Goal: Use online tool/utility: Utilize a website feature to perform a specific function

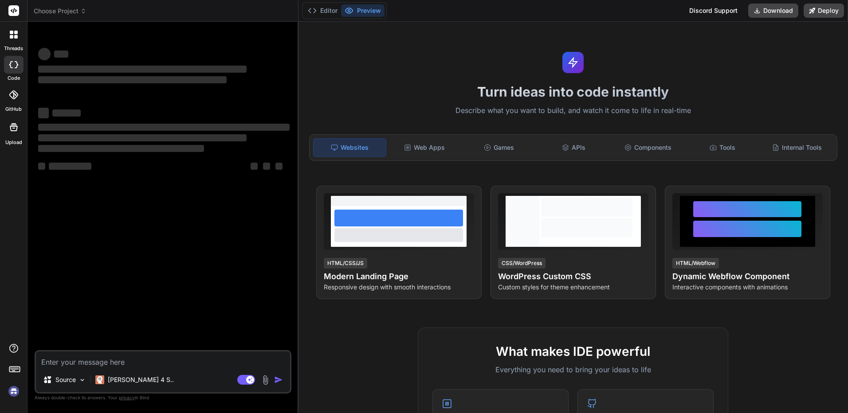
type textarea "x"
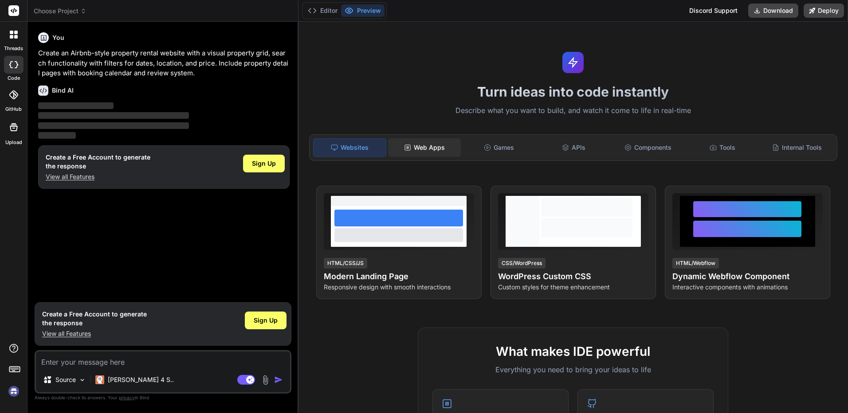
click at [419, 148] on div "Web Apps" at bounding box center [424, 147] width 73 height 19
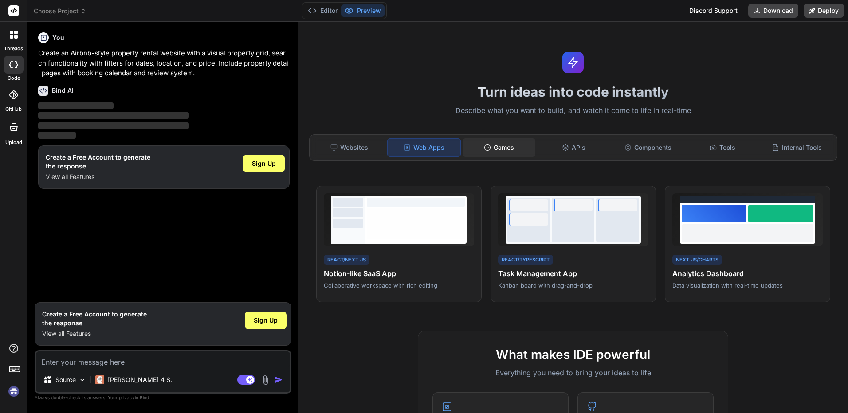
click at [516, 146] on div "Games" at bounding box center [499, 147] width 73 height 19
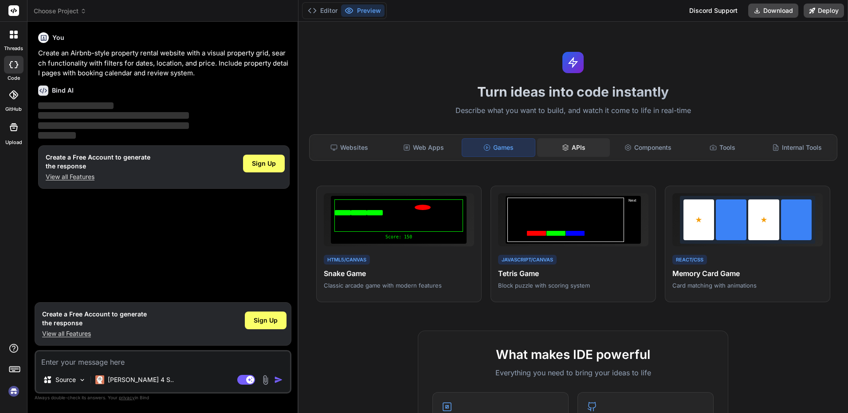
click at [568, 148] on div "APIs" at bounding box center [573, 147] width 73 height 19
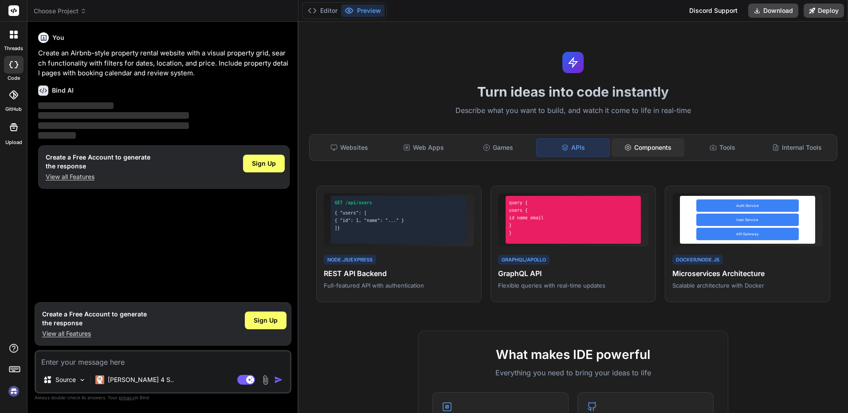
click at [648, 149] on div "Components" at bounding box center [647, 147] width 73 height 19
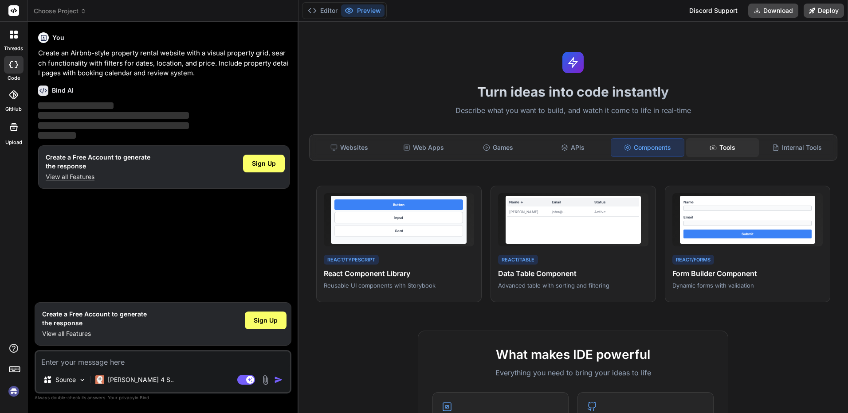
click at [702, 149] on div "Tools" at bounding box center [722, 147] width 73 height 19
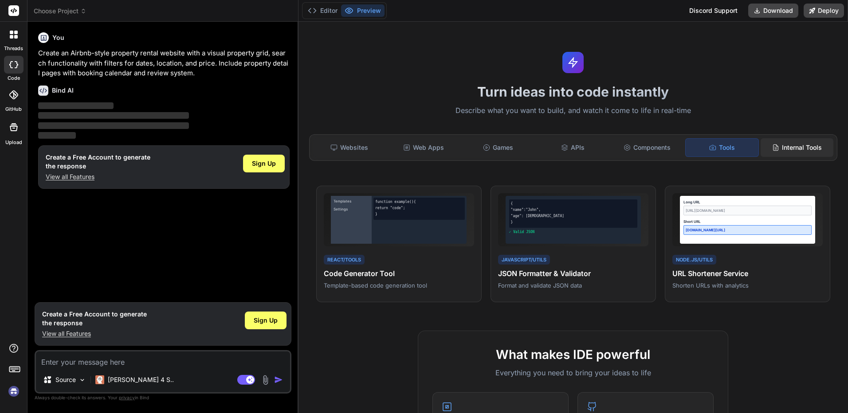
click at [790, 149] on div "Internal Tools" at bounding box center [796, 147] width 73 height 19
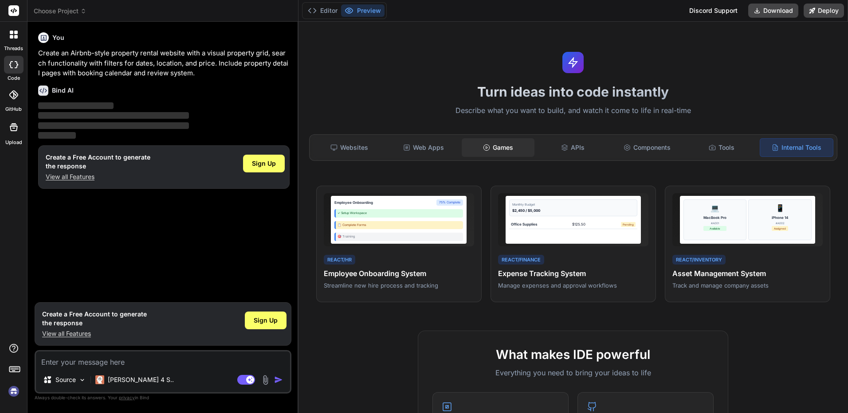
click at [487, 149] on icon at bounding box center [486, 147] width 7 height 7
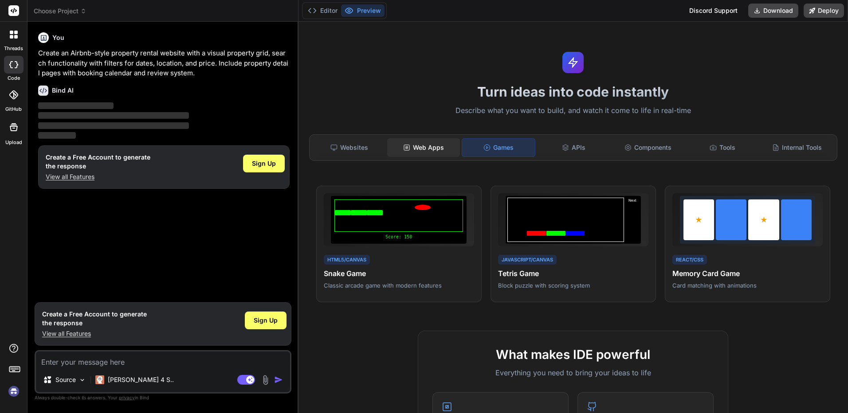
click at [428, 145] on div "Web Apps" at bounding box center [423, 147] width 73 height 19
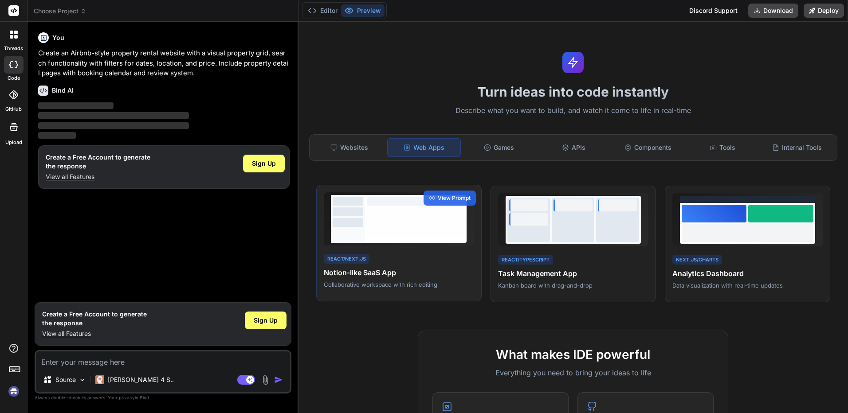
click at [416, 239] on div at bounding box center [416, 219] width 102 height 48
click at [445, 203] on div "View Prompt" at bounding box center [449, 198] width 52 height 15
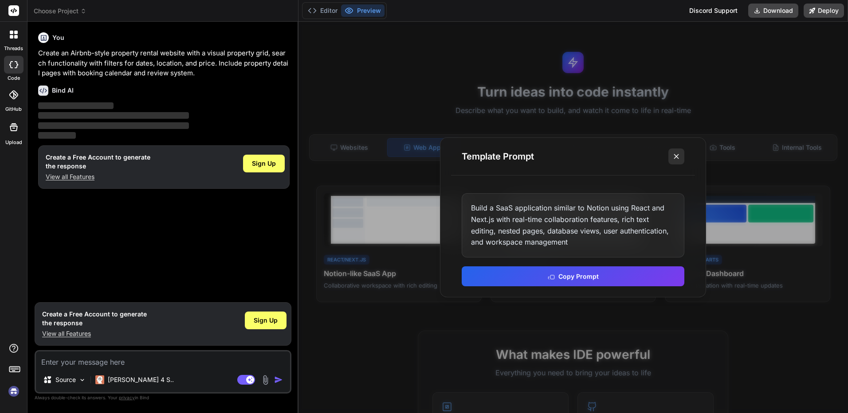
click at [677, 155] on icon at bounding box center [676, 156] width 9 height 9
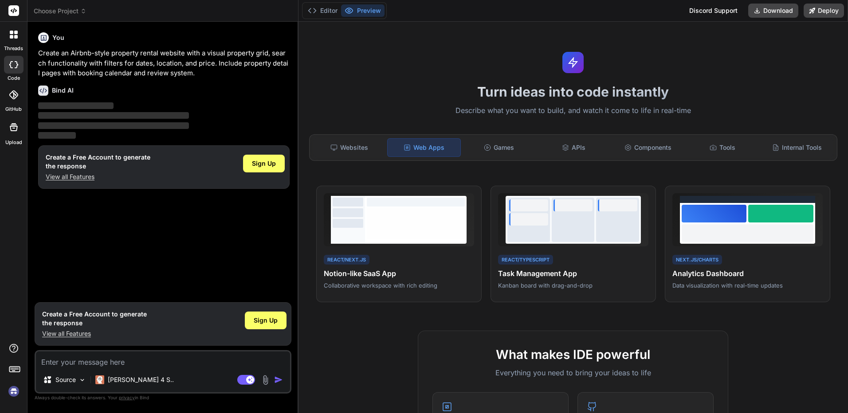
click at [16, 39] on div at bounding box center [13, 34] width 19 height 19
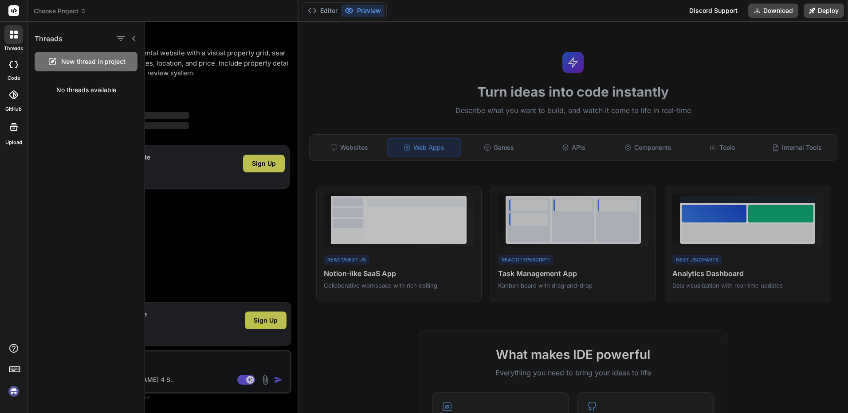
click at [13, 7] on rect at bounding box center [13, 10] width 11 height 11
click at [15, 40] on div at bounding box center [13, 34] width 19 height 19
